Goal: Information Seeking & Learning: Check status

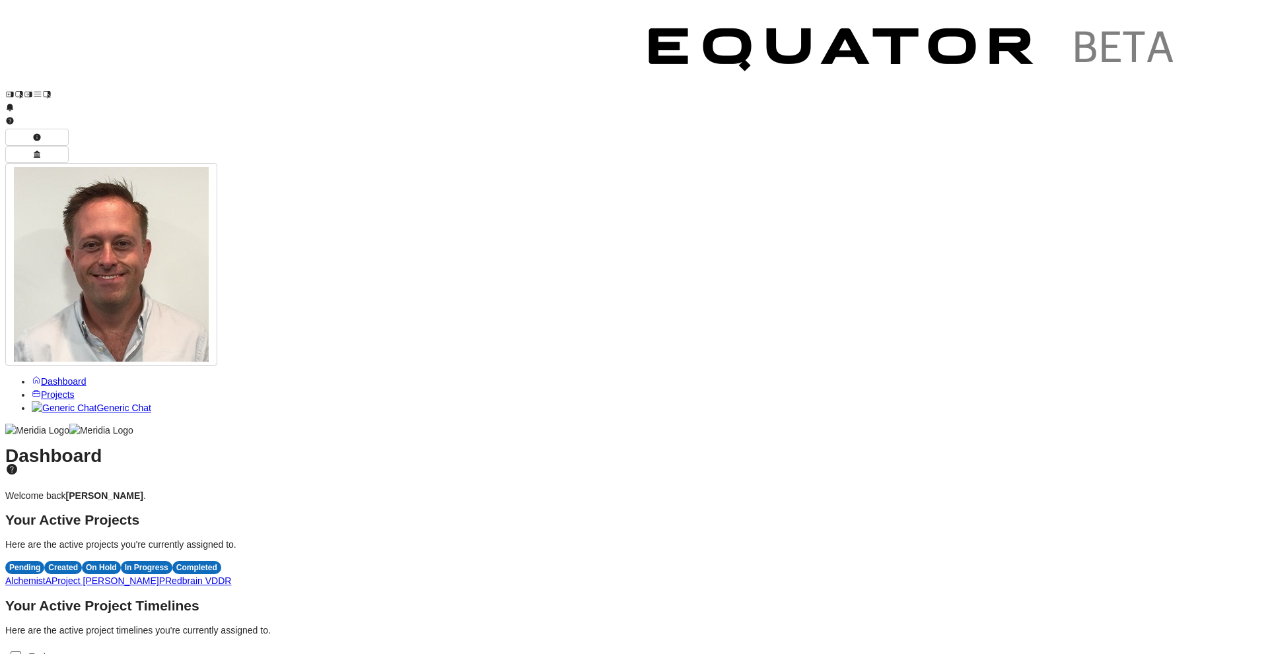
click at [165, 576] on span "P" at bounding box center [162, 581] width 6 height 11
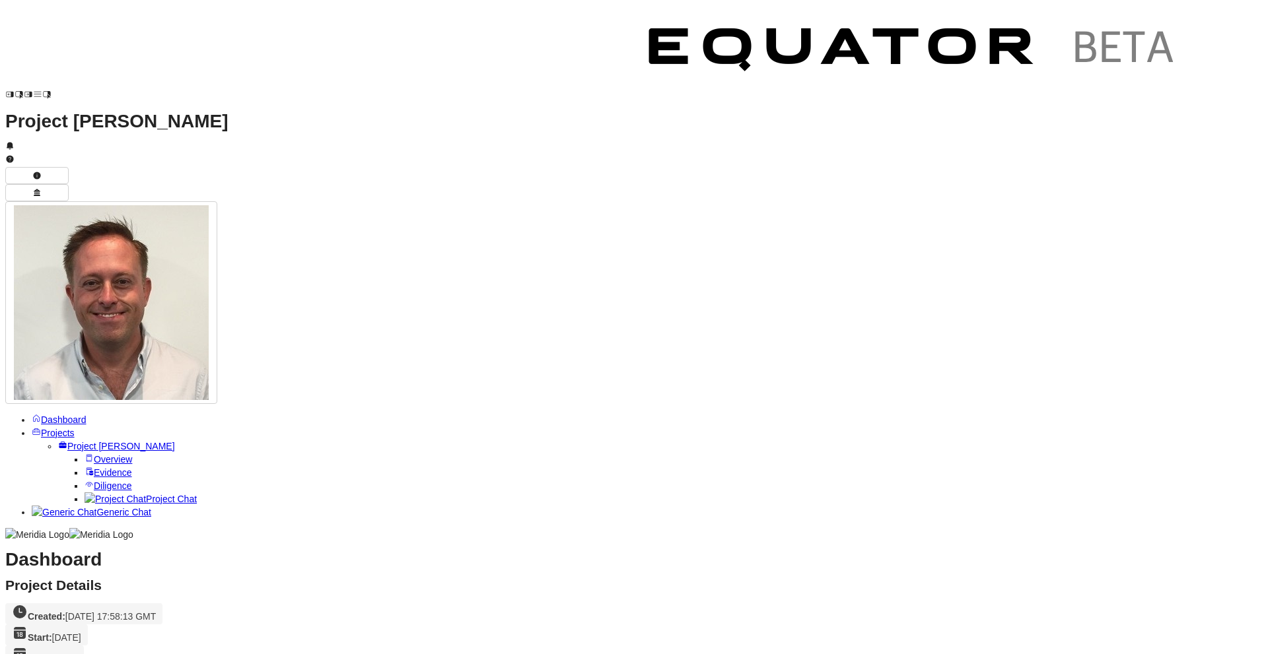
click at [92, 454] on link "Overview" at bounding box center [109, 459] width 48 height 11
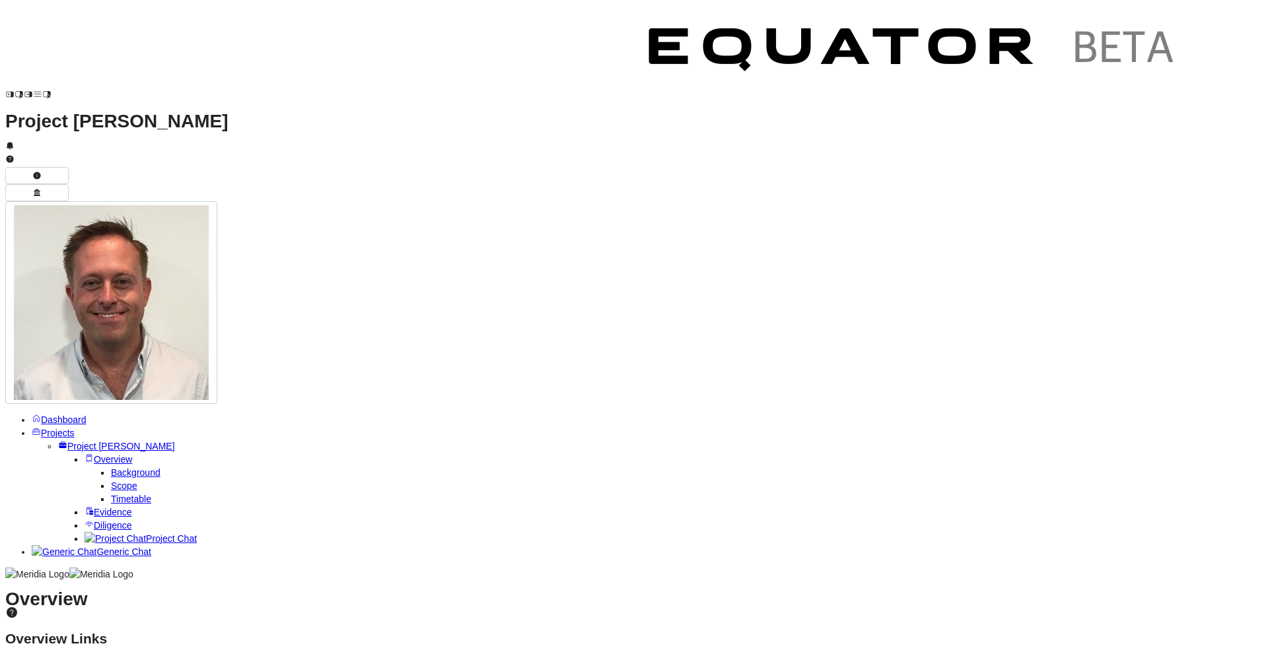
click at [111, 481] on link "Scope" at bounding box center [124, 486] width 26 height 11
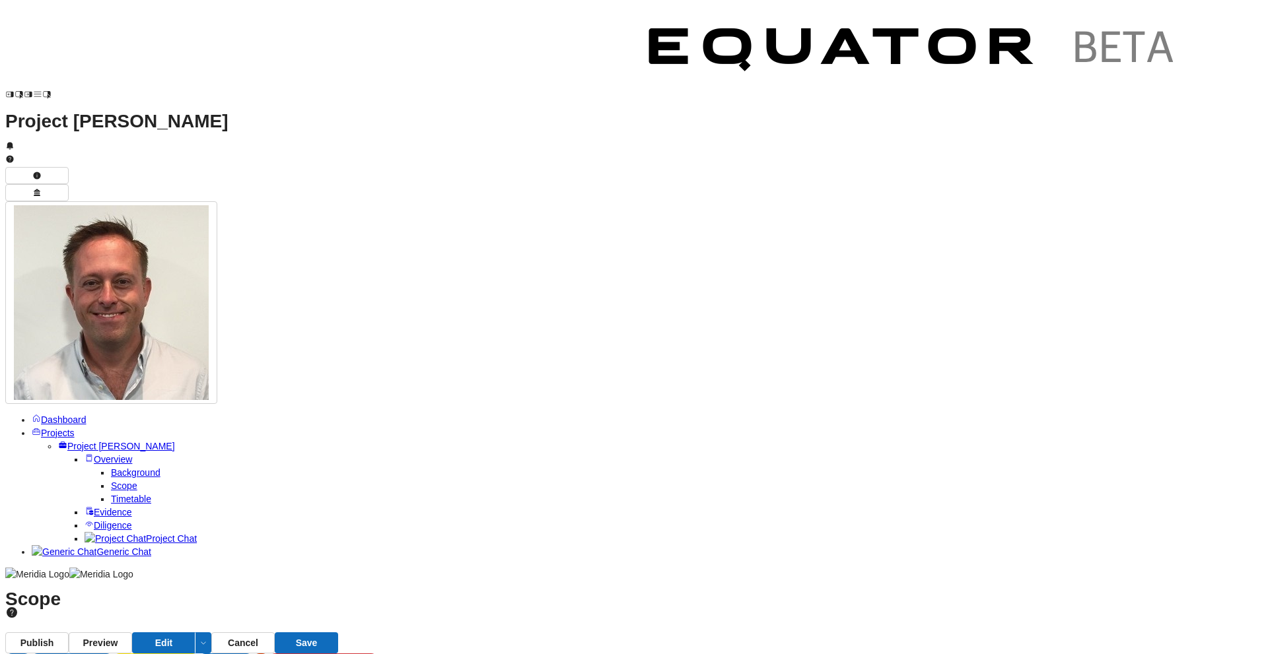
click at [111, 494] on span "Timetable" at bounding box center [131, 499] width 40 height 11
click at [94, 507] on span "Evidence" at bounding box center [113, 512] width 38 height 11
click at [94, 520] on span "Diligence" at bounding box center [113, 525] width 38 height 11
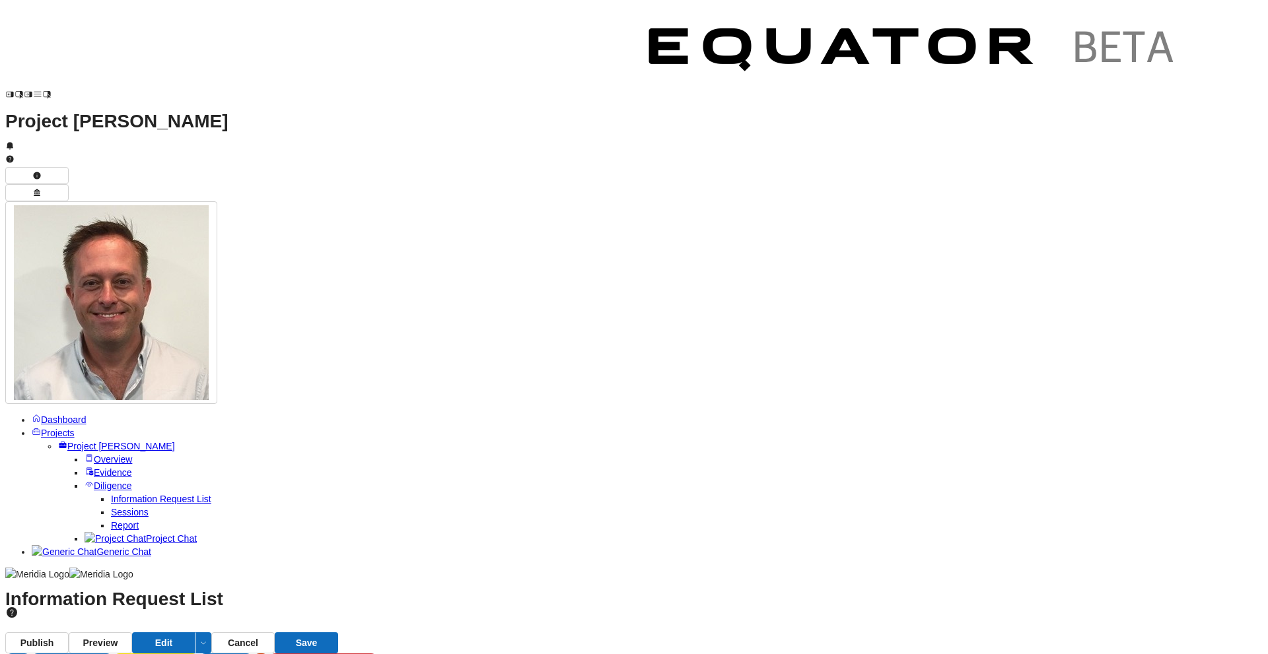
type button "2"
